Goal: Navigation & Orientation: Understand site structure

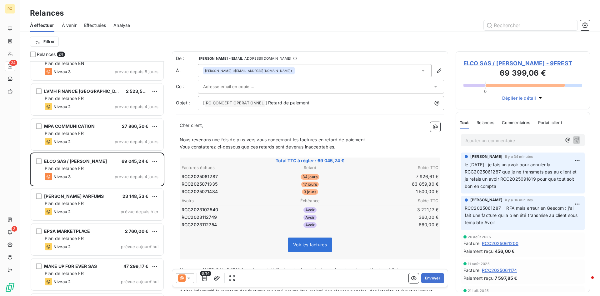
scroll to position [235, 134]
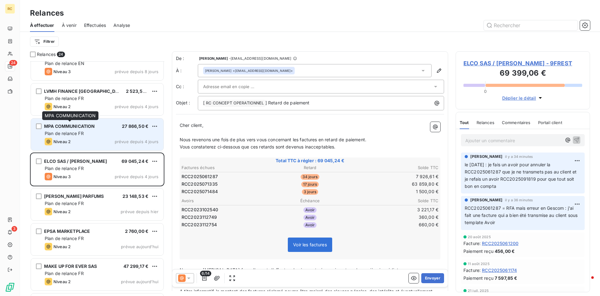
click at [69, 126] on span "MPA COMMUNICATION" at bounding box center [69, 126] width 51 height 5
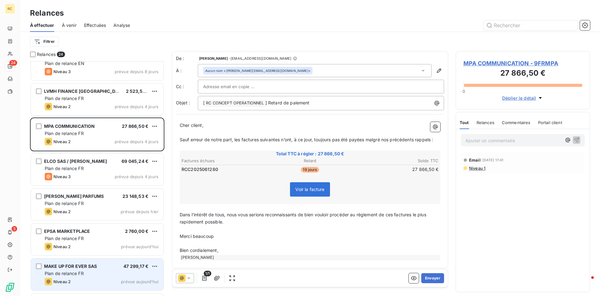
click at [67, 264] on span "MAKE UP FOR EVER SAS" at bounding box center [70, 266] width 53 height 5
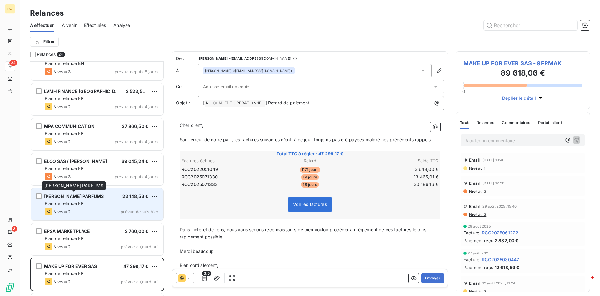
click at [80, 197] on span "[PERSON_NAME] PARFUMS" at bounding box center [74, 196] width 60 height 5
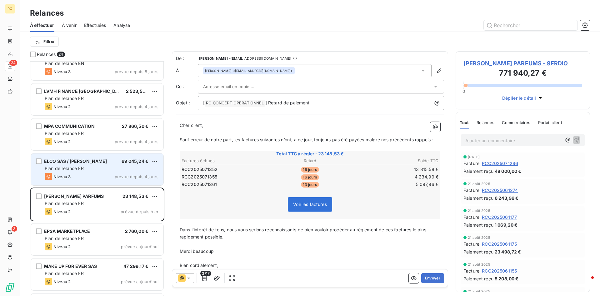
click at [64, 172] on div "ELCO SAS / [PERSON_NAME] 69 045,24 € Plan de relance FR Niveau 3 prévue depuis …" at bounding box center [97, 170] width 133 height 32
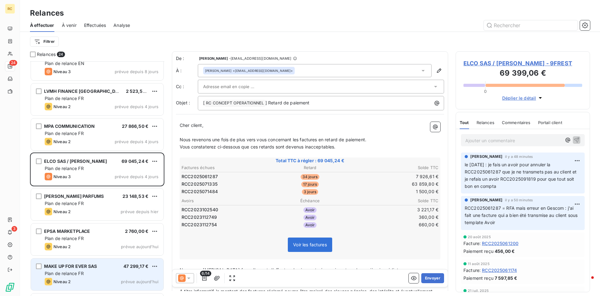
scroll to position [606, 0]
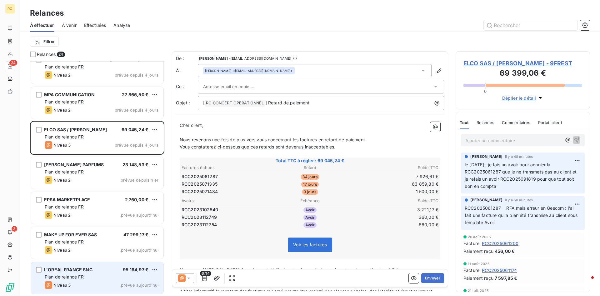
click at [57, 271] on span "L'OREAL FRANCE SNC" at bounding box center [68, 269] width 48 height 5
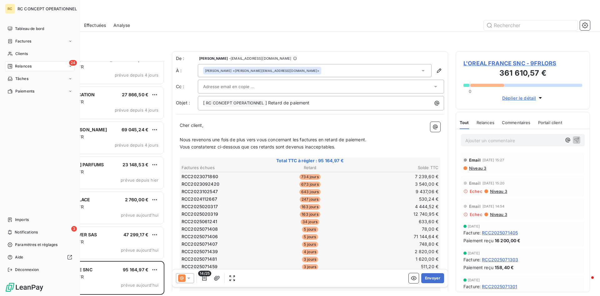
click at [21, 66] on span "Relances" at bounding box center [23, 66] width 17 height 6
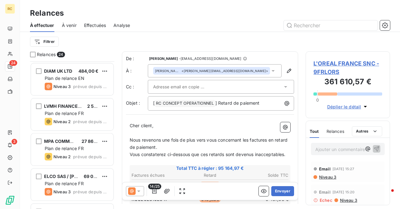
scroll to position [562, 0]
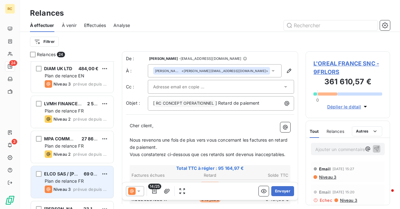
click at [72, 181] on span "Plan de relance FR" at bounding box center [64, 180] width 39 height 5
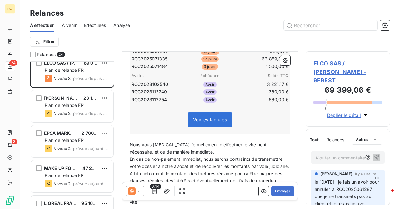
scroll to position [693, 0]
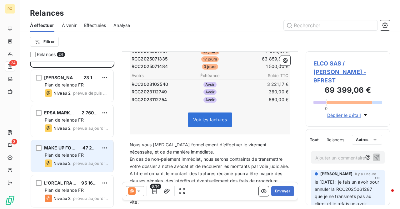
click at [73, 151] on div "MAKE UP FOR EVER SAS 47 299,17 € Plan de relance FR Niveau 2 prévue [DATE]" at bounding box center [72, 156] width 83 height 32
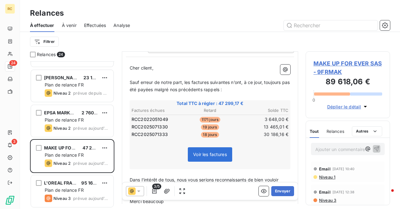
scroll to position [58, 0]
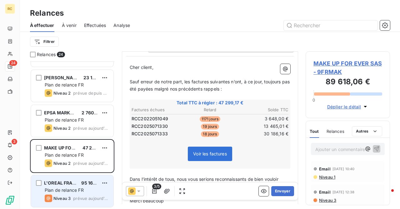
click at [70, 185] on div "L'OREAL FRANCE SNC" at bounding box center [60, 183] width 32 height 6
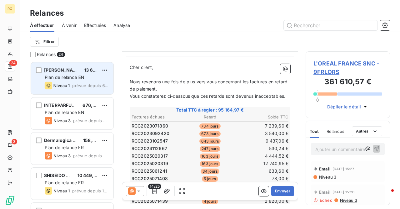
click at [59, 74] on div "[PERSON_NAME] SKINCARE 13 618,00 € Plan de relance EN Niveau 1 prévue depuis 64…" at bounding box center [72, 78] width 83 height 32
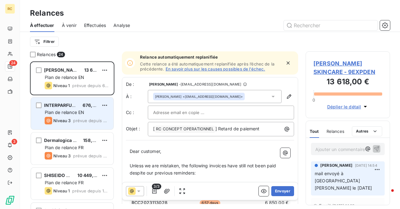
click at [73, 109] on div "INTERPARFUMS USA LLC 676,29 $US Plan de relance EN Niveau 3 prévue depuis 538 j…" at bounding box center [72, 113] width 83 height 32
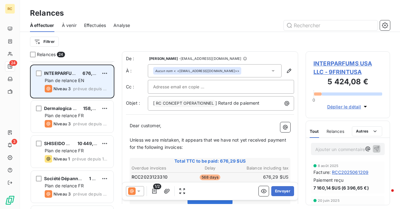
scroll to position [33, 0]
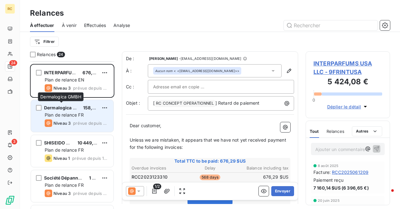
click at [73, 109] on span "Dermalogica GMBH" at bounding box center [65, 107] width 42 height 5
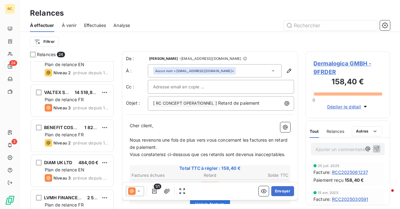
scroll to position [468, 0]
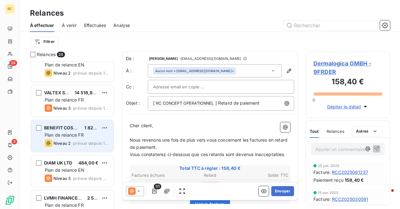
click at [71, 129] on span "BENEFIT COSMETICS LLC" at bounding box center [72, 127] width 56 height 5
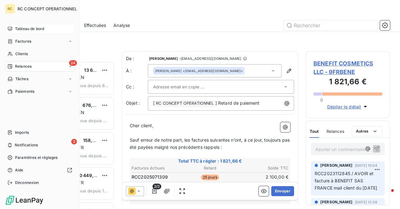
click at [23, 27] on span "Tableau de bord" at bounding box center [29, 29] width 29 height 6
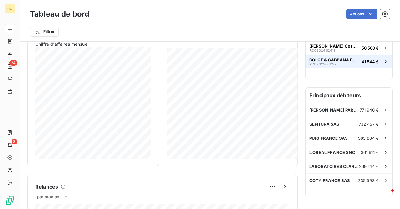
scroll to position [139, 0]
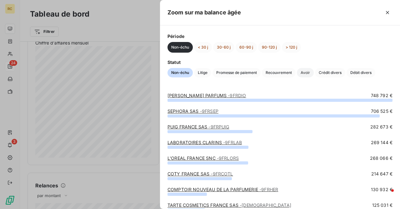
click at [307, 72] on span "Avoir" at bounding box center [305, 72] width 17 height 9
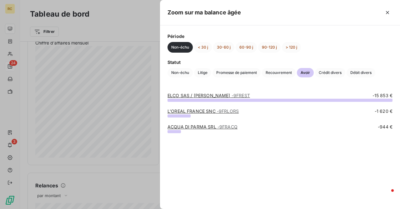
click at [130, 169] on div at bounding box center [200, 104] width 400 height 209
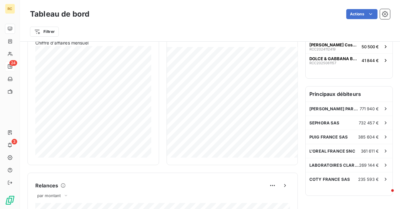
click at [54, 88] on div "Activité récente Chiffre d'affaires mensuel Voir plus 275 983,09 € Échu 440,00 …" at bounding box center [163, 94] width 271 height 141
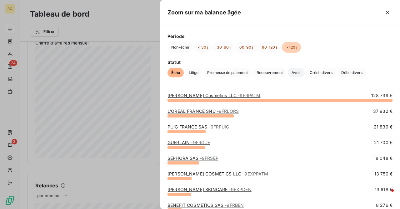
click at [299, 72] on span "Avoir" at bounding box center [296, 72] width 17 height 9
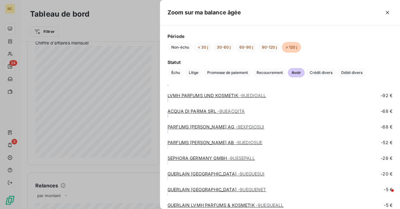
scroll to position [336, 0]
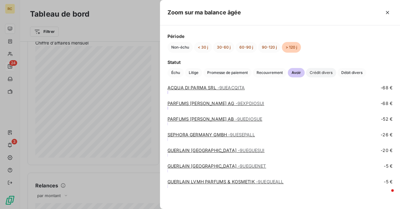
click at [321, 71] on span "Crédit divers" at bounding box center [321, 72] width 30 height 9
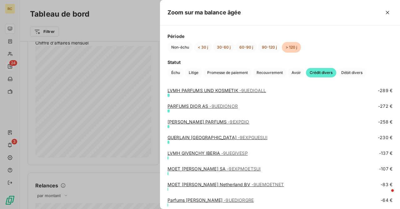
scroll to position [328, 0]
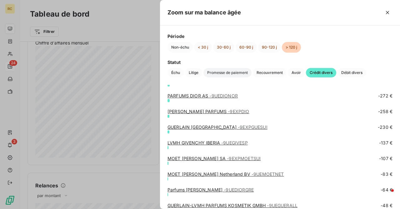
click at [222, 73] on span "Promesse de paiement" at bounding box center [228, 72] width 48 height 9
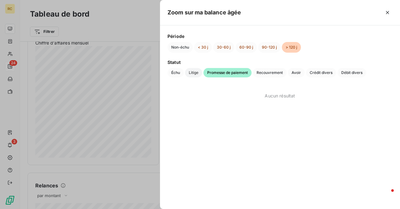
click at [192, 73] on span "Litige" at bounding box center [193, 72] width 17 height 9
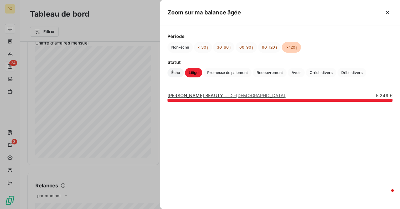
click at [177, 73] on span "Échu" at bounding box center [176, 72] width 16 height 9
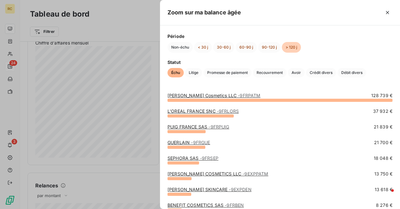
click at [108, 163] on div at bounding box center [200, 104] width 400 height 209
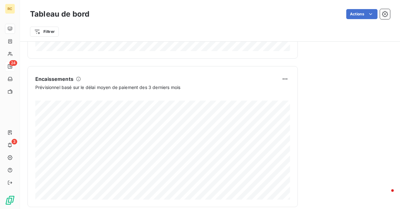
scroll to position [401, 0]
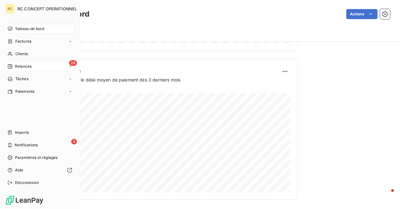
click at [27, 66] on span "Relances" at bounding box center [23, 66] width 17 height 6
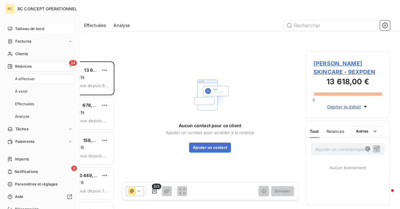
scroll to position [147, 84]
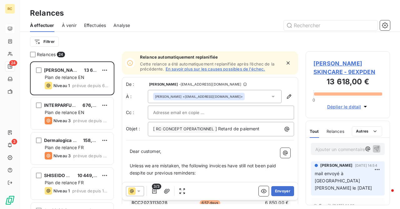
click at [123, 25] on span "Analyse" at bounding box center [122, 25] width 17 height 6
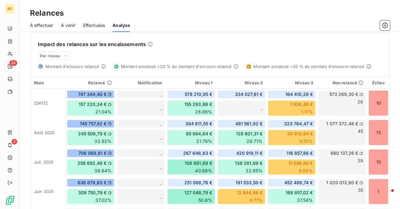
scroll to position [151, 0]
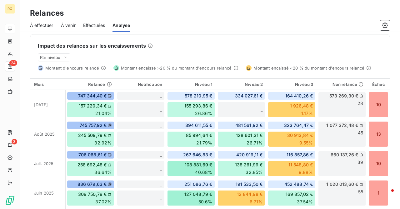
click at [68, 25] on span "À venir" at bounding box center [68, 25] width 15 height 6
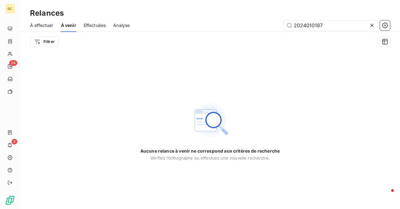
click at [46, 26] on span "À effectuer" at bounding box center [41, 25] width 23 height 6
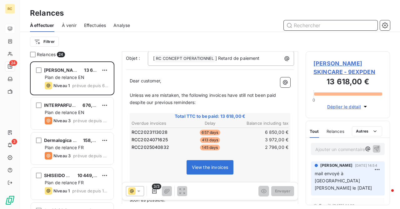
scroll to position [73, 0]
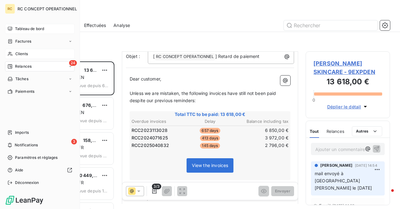
click at [23, 51] on span "Clients" at bounding box center [21, 54] width 13 height 6
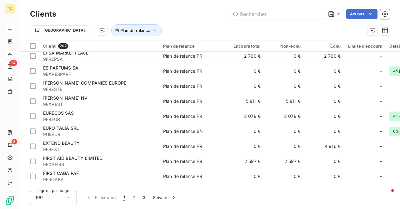
scroll to position [955, 0]
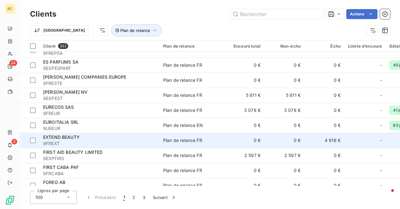
click at [67, 139] on span "EXTEND BEAUTY" at bounding box center [61, 136] width 37 height 5
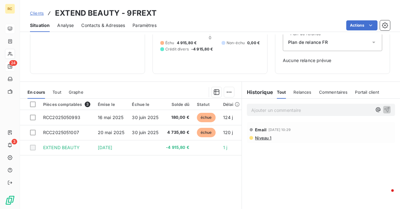
scroll to position [61, 0]
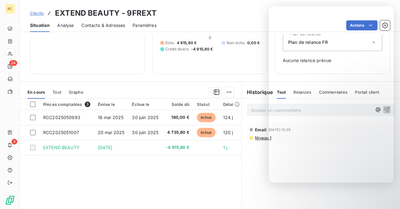
click at [192, 166] on div "Pièces comptables 3 Émise le Échue le Solde dû Statut Délai Retard RCC202505099…" at bounding box center [131, 159] width 222 height 120
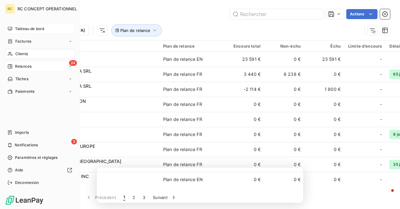
click at [23, 28] on span "Tableau de bord" at bounding box center [29, 29] width 29 height 6
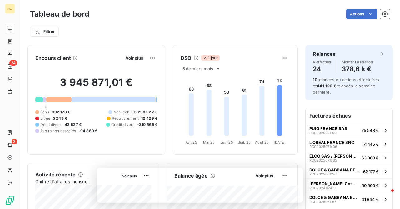
click at [38, 100] on div at bounding box center [39, 99] width 8 height 5
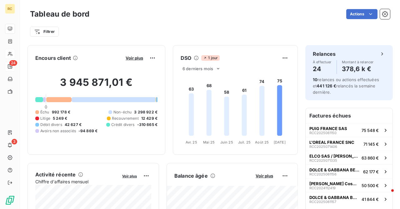
click at [52, 102] on div at bounding box center [58, 99] width 25 height 5
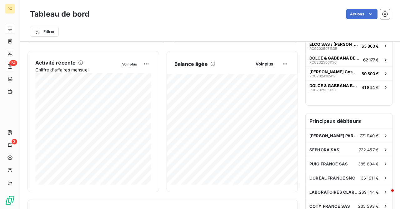
scroll to position [111, 0]
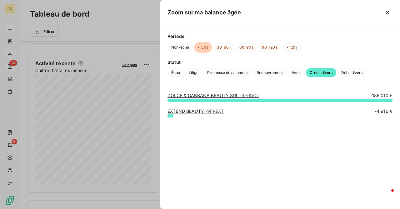
click at [123, 187] on div at bounding box center [200, 104] width 400 height 209
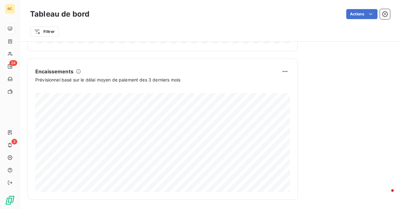
scroll to position [401, 0]
